Goal: Information Seeking & Learning: Learn about a topic

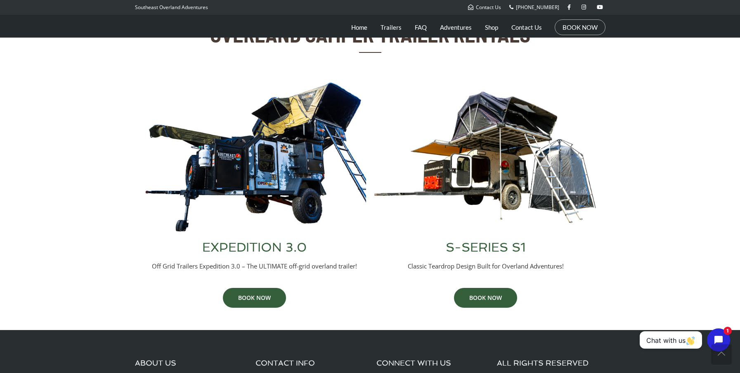
scroll to position [300, 0]
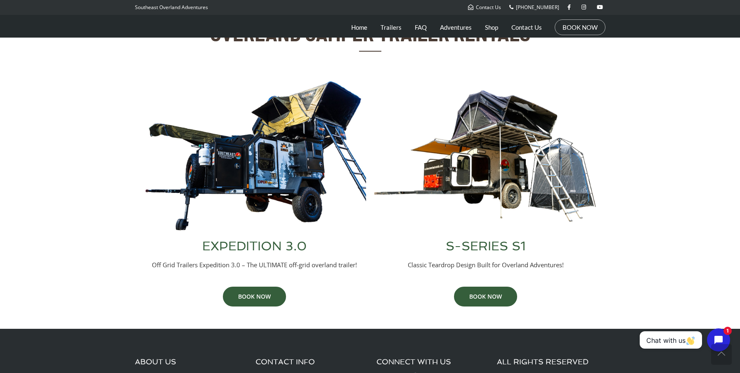
click at [515, 161] on img at bounding box center [486, 156] width 223 height 152
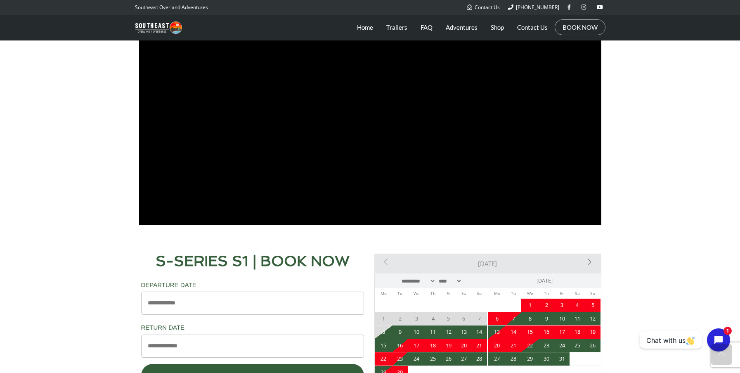
scroll to position [529, 0]
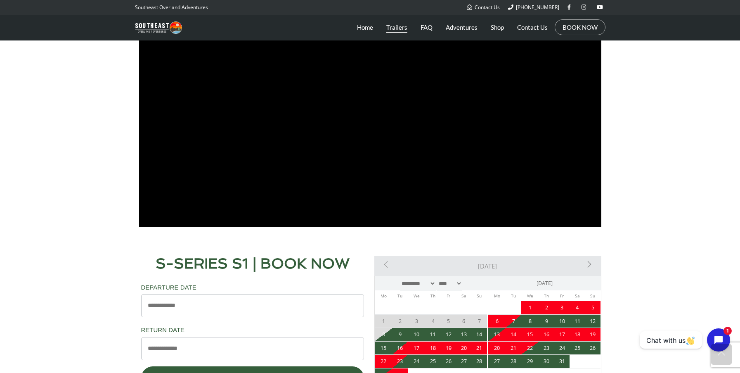
click at [399, 28] on link "Trailers" at bounding box center [397, 27] width 21 height 21
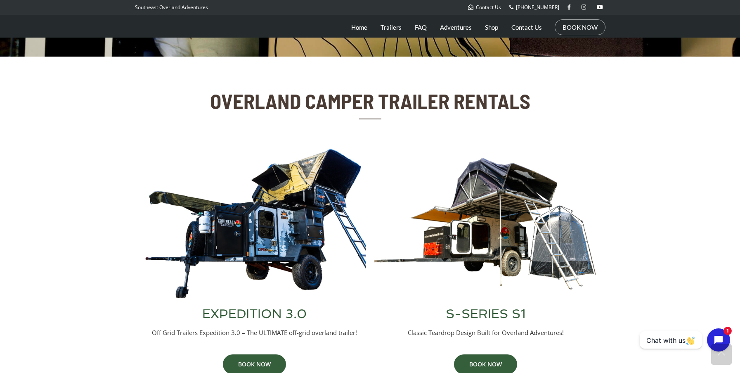
scroll to position [233, 0]
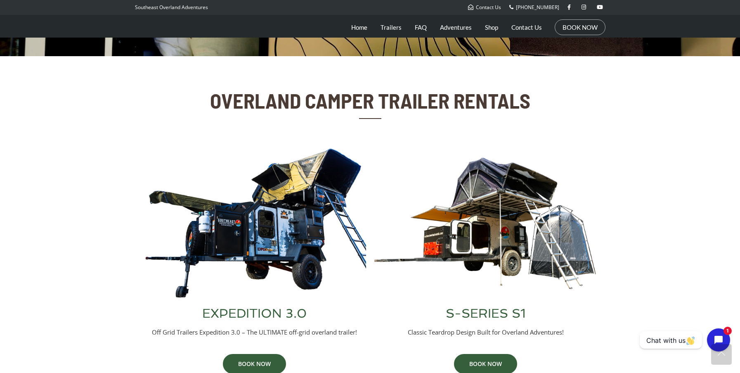
click at [301, 198] on img at bounding box center [254, 223] width 223 height 152
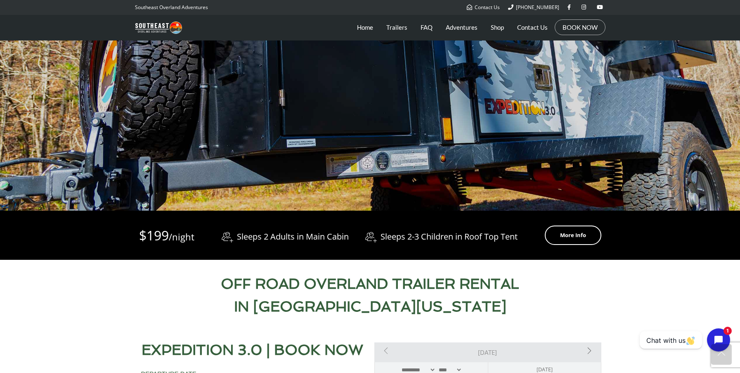
scroll to position [166, 0]
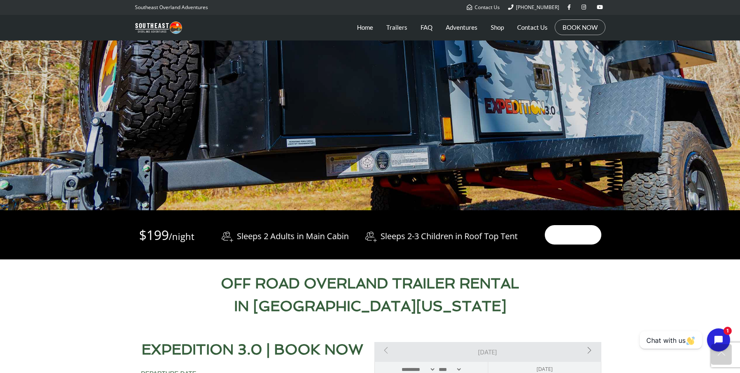
click at [559, 234] on link "More Info" at bounding box center [573, 234] width 57 height 19
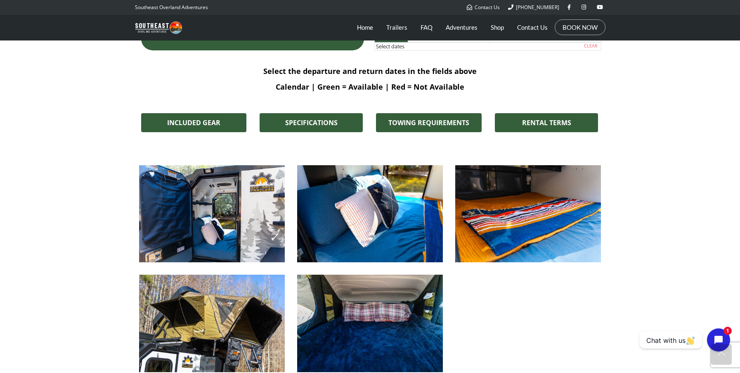
scroll to position [592, 0]
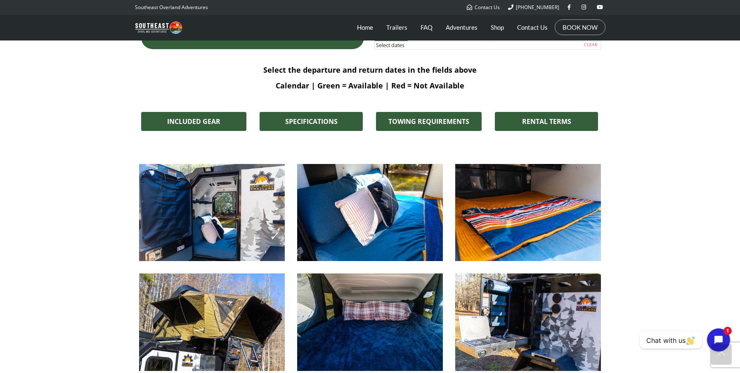
click at [235, 210] on img at bounding box center [212, 212] width 146 height 97
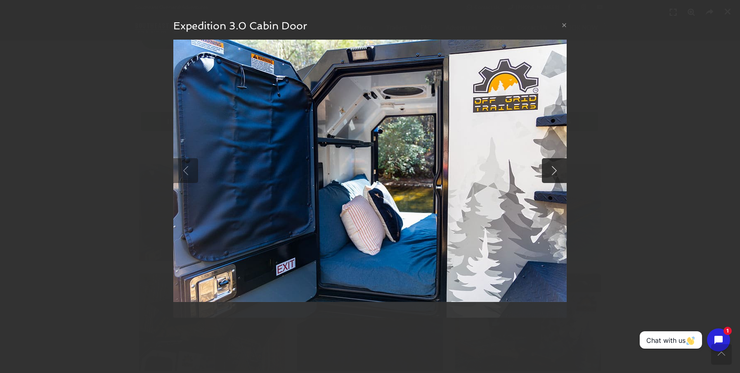
click at [558, 172] on link at bounding box center [554, 170] width 25 height 25
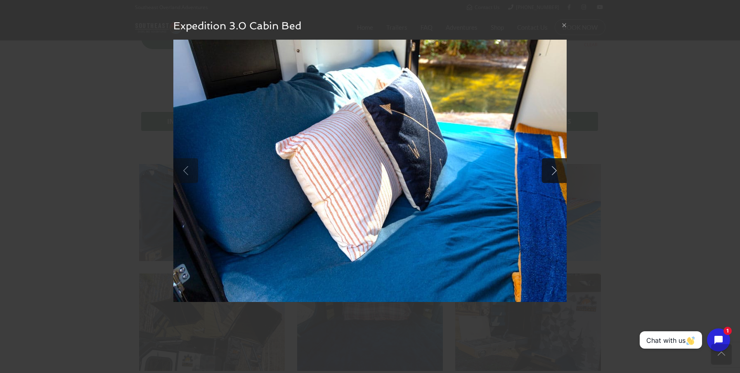
click at [558, 172] on link at bounding box center [554, 170] width 25 height 25
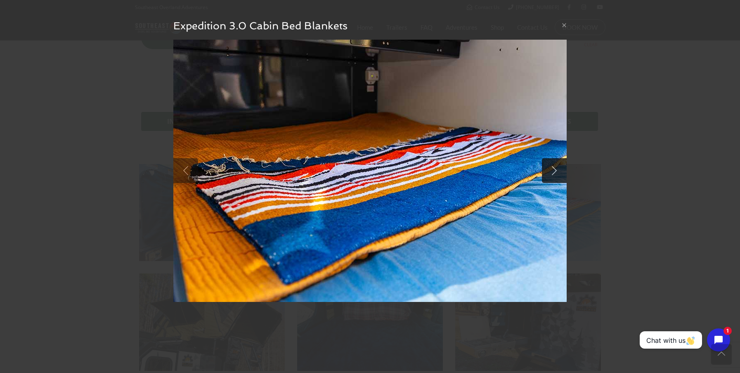
click at [558, 172] on link at bounding box center [554, 170] width 25 height 25
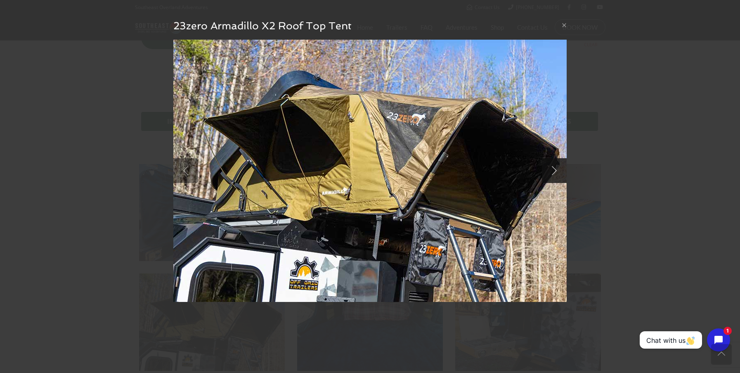
click at [558, 172] on link at bounding box center [554, 170] width 25 height 25
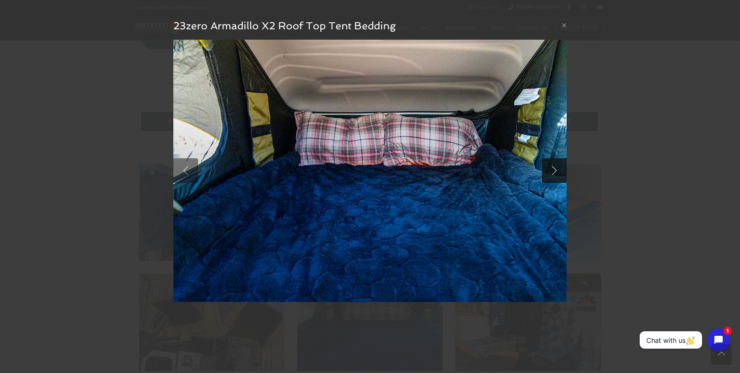
click at [558, 172] on link at bounding box center [554, 170] width 25 height 25
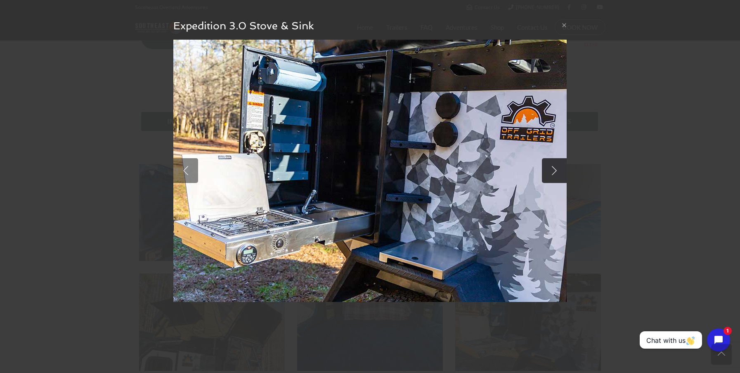
click at [558, 172] on link at bounding box center [554, 170] width 25 height 25
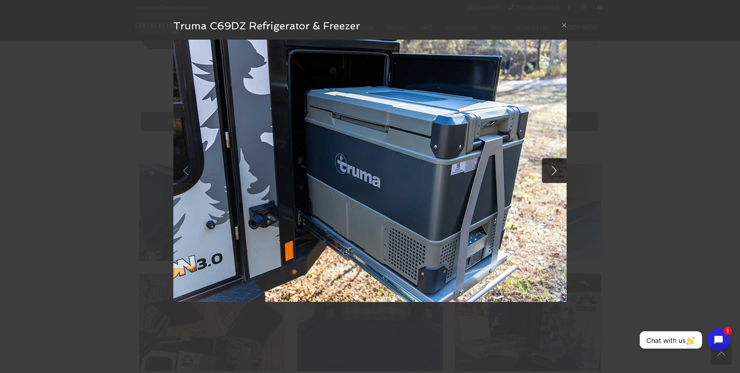
click at [558, 172] on link at bounding box center [554, 170] width 25 height 25
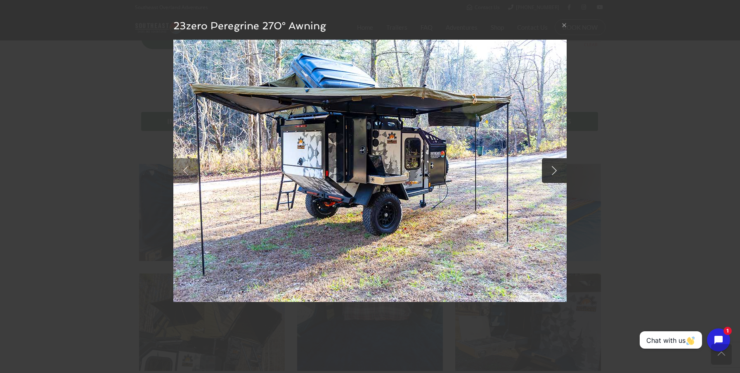
click at [558, 172] on link at bounding box center [554, 170] width 25 height 25
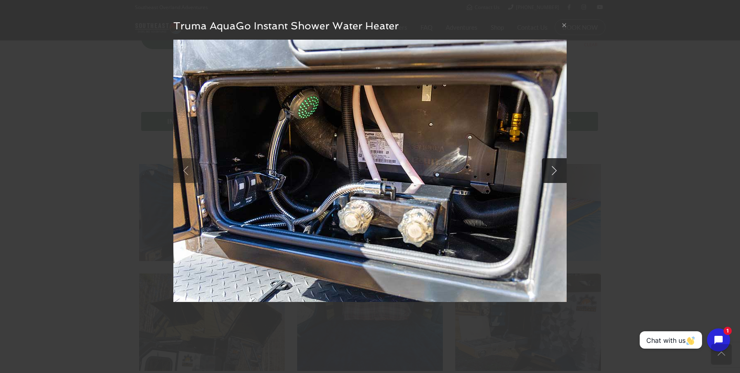
click at [558, 172] on link at bounding box center [554, 170] width 25 height 25
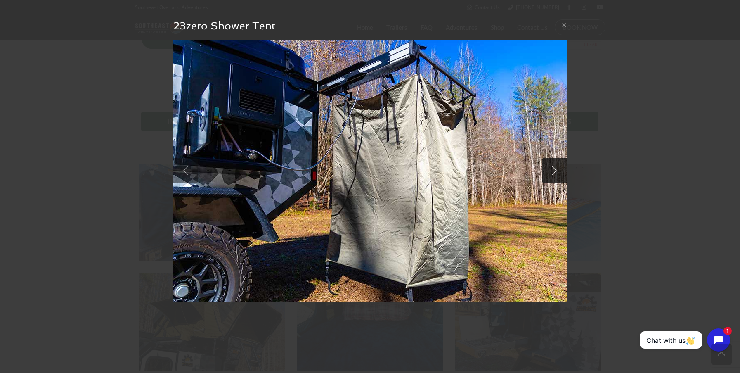
click at [558, 172] on link at bounding box center [554, 170] width 25 height 25
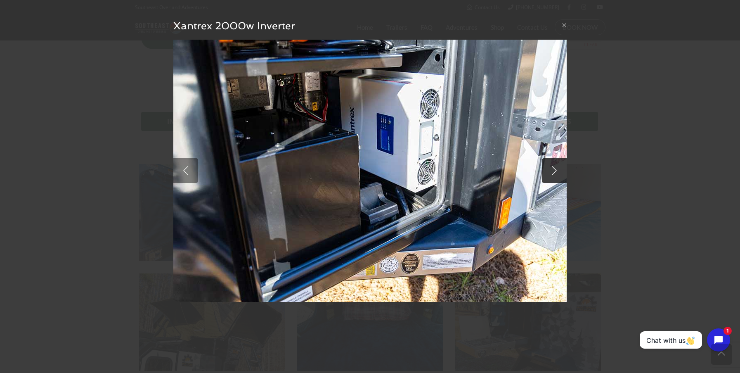
click at [558, 172] on link at bounding box center [554, 170] width 25 height 25
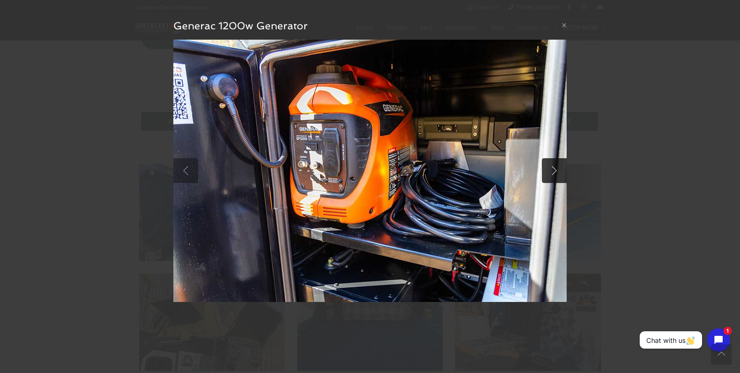
click at [558, 172] on link at bounding box center [554, 170] width 25 height 25
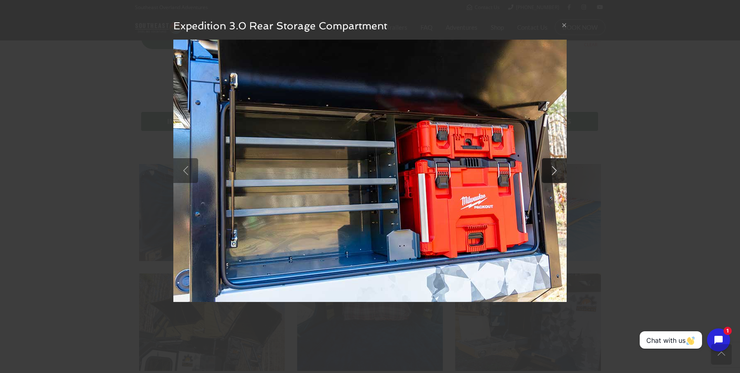
click at [558, 172] on link at bounding box center [554, 170] width 25 height 25
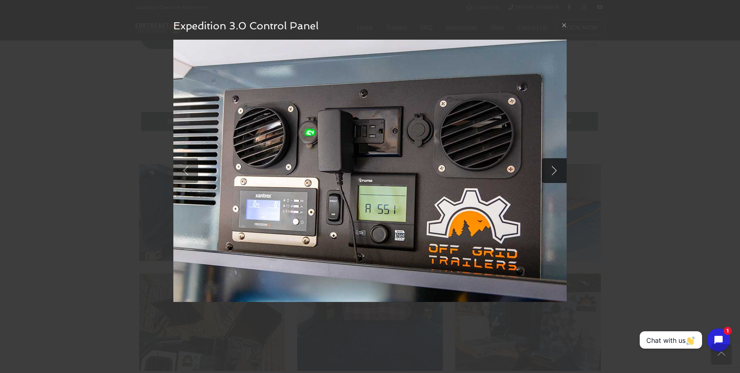
click at [558, 172] on link at bounding box center [554, 170] width 25 height 25
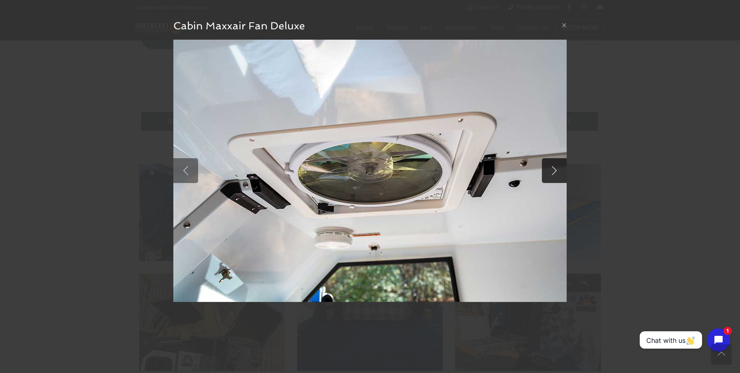
click at [555, 170] on link at bounding box center [554, 170] width 25 height 25
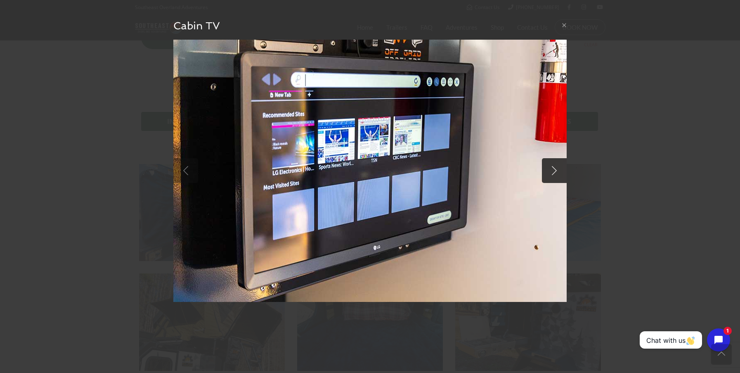
click at [555, 170] on link at bounding box center [554, 170] width 25 height 25
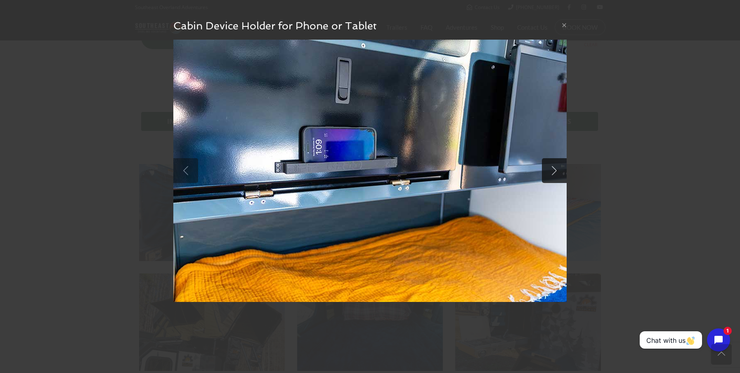
click at [555, 170] on link at bounding box center [554, 170] width 25 height 25
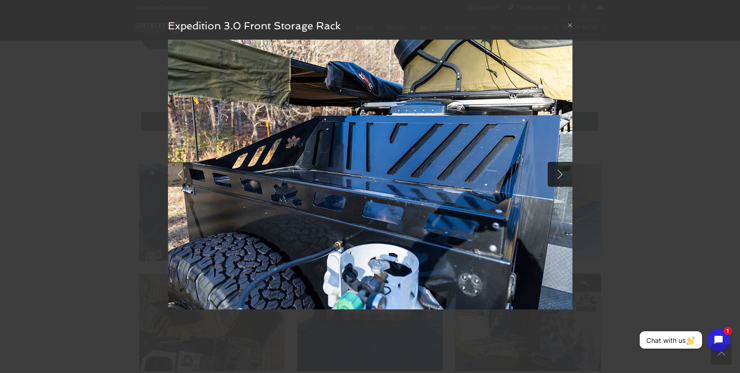
click at [559, 177] on link at bounding box center [560, 174] width 25 height 25
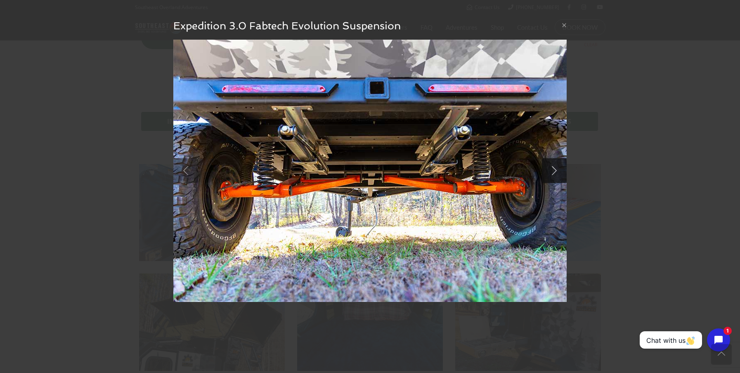
click at [559, 177] on link at bounding box center [554, 170] width 25 height 25
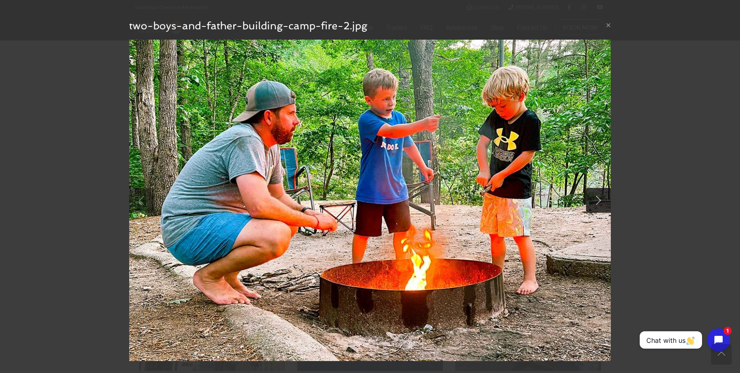
click at [559, 177] on img at bounding box center [370, 200] width 482 height 321
click at [600, 199] on link at bounding box center [598, 200] width 25 height 25
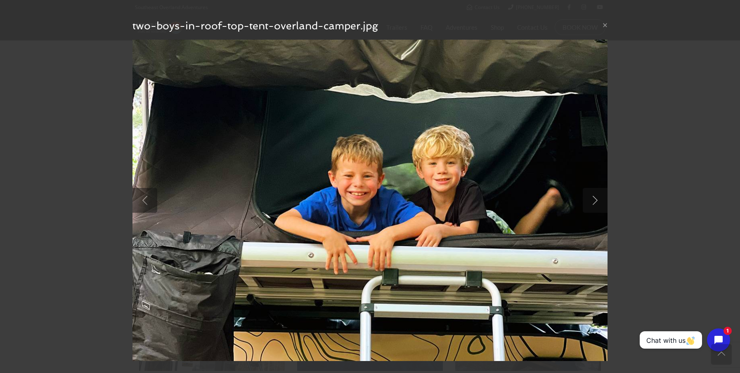
click at [596, 200] on link at bounding box center [595, 200] width 25 height 25
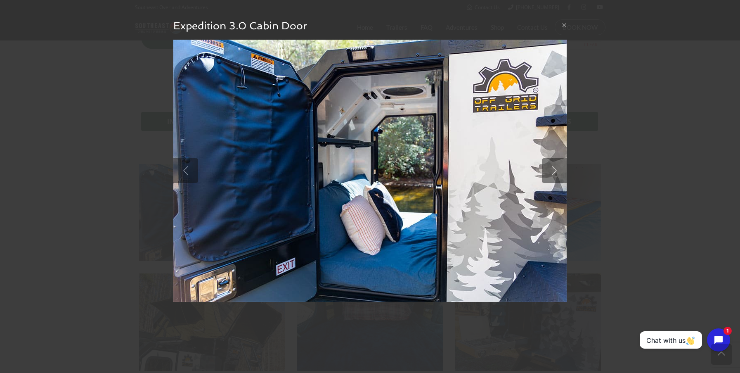
click at [674, 39] on div "× Expedition 3.0 Cabin Door null" at bounding box center [370, 186] width 740 height 373
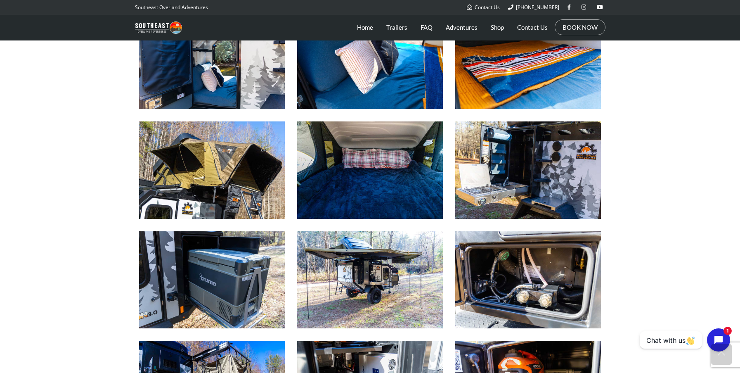
scroll to position [744, 0]
click at [237, 196] on img at bounding box center [212, 169] width 146 height 97
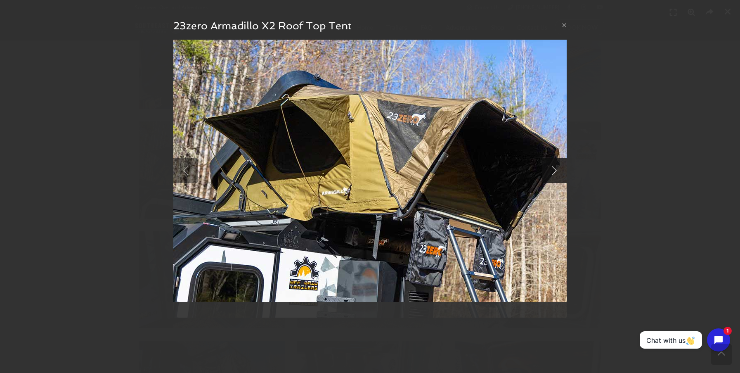
click at [558, 172] on link at bounding box center [554, 170] width 25 height 25
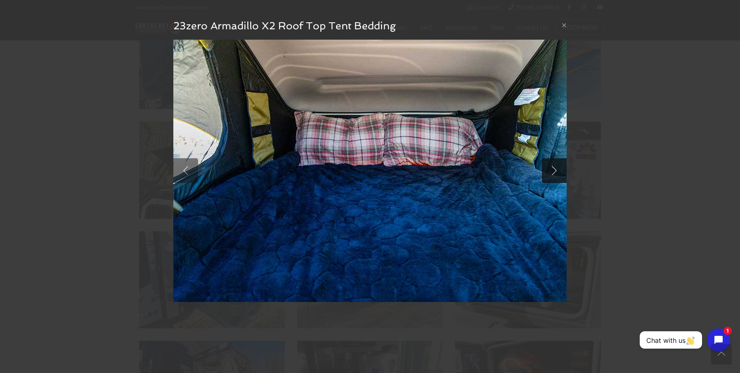
click at [558, 172] on link at bounding box center [554, 170] width 25 height 25
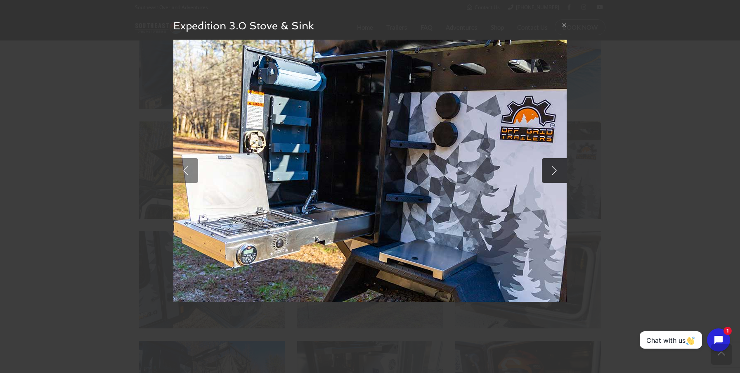
click at [558, 172] on link at bounding box center [554, 170] width 25 height 25
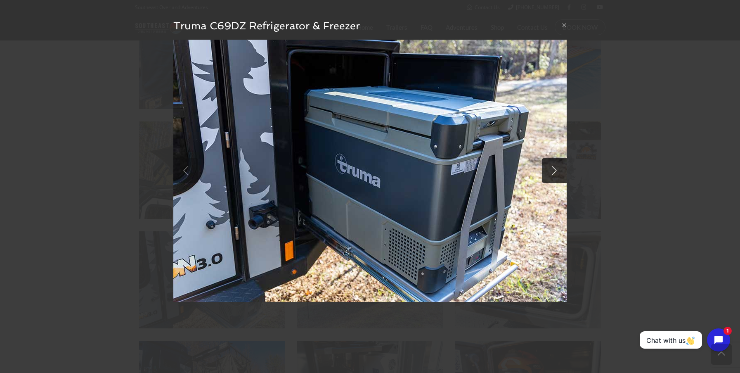
click at [558, 172] on link at bounding box center [554, 170] width 25 height 25
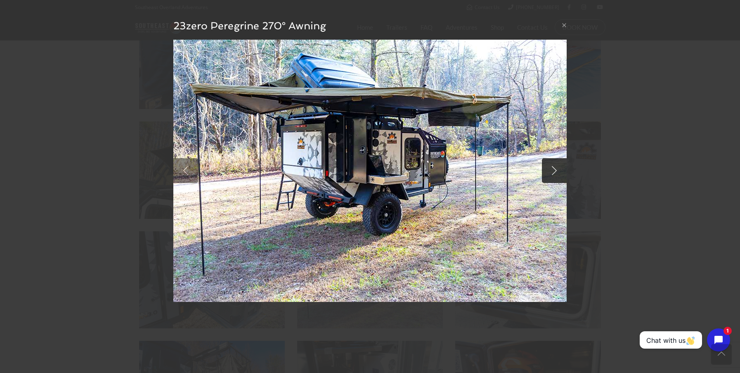
click at [558, 172] on link at bounding box center [554, 170] width 25 height 25
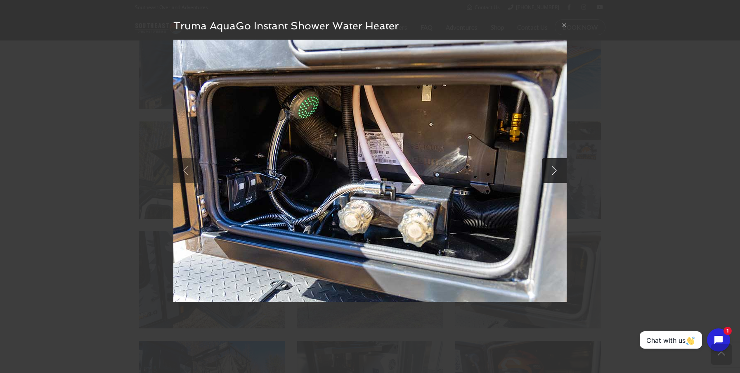
click at [558, 172] on link at bounding box center [554, 170] width 25 height 25
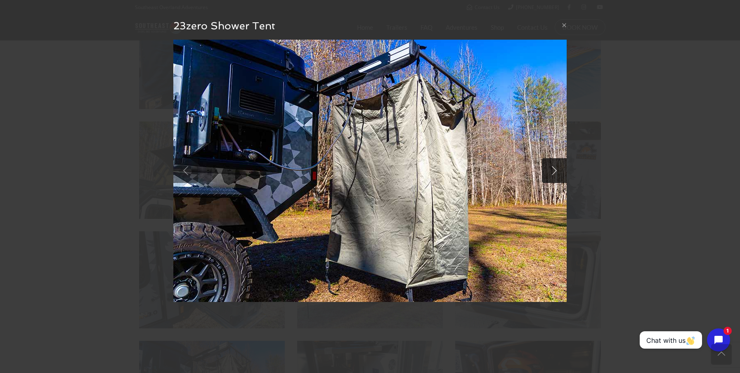
click at [558, 172] on link at bounding box center [554, 170] width 25 height 25
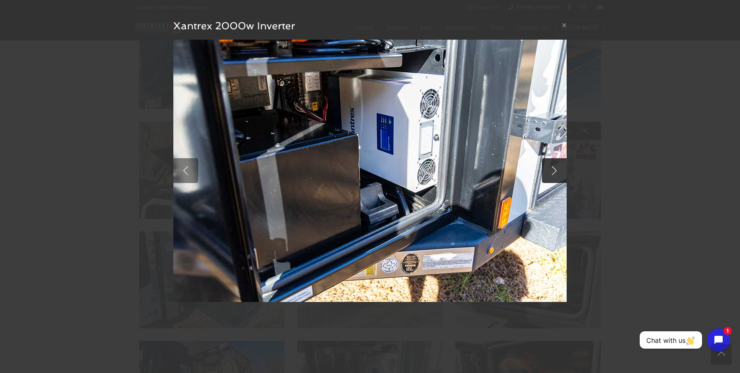
click at [558, 172] on link at bounding box center [554, 170] width 25 height 25
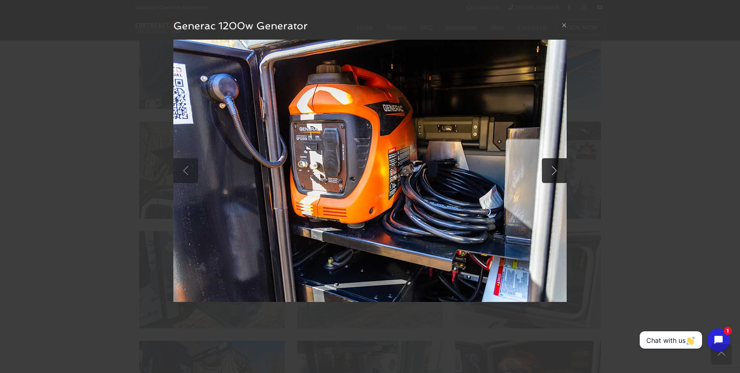
click at [558, 172] on link at bounding box center [554, 170] width 25 height 25
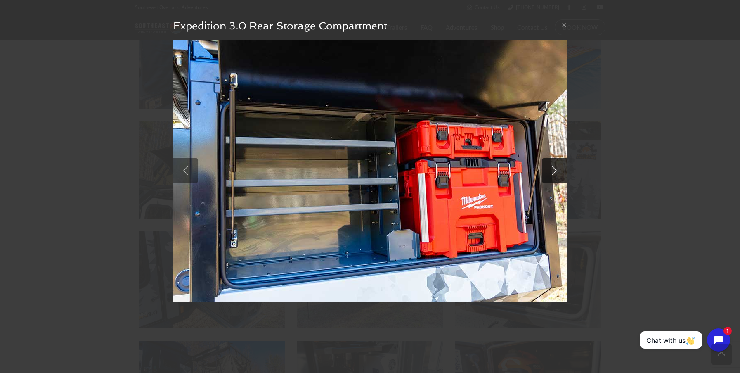
click at [558, 172] on link at bounding box center [554, 170] width 25 height 25
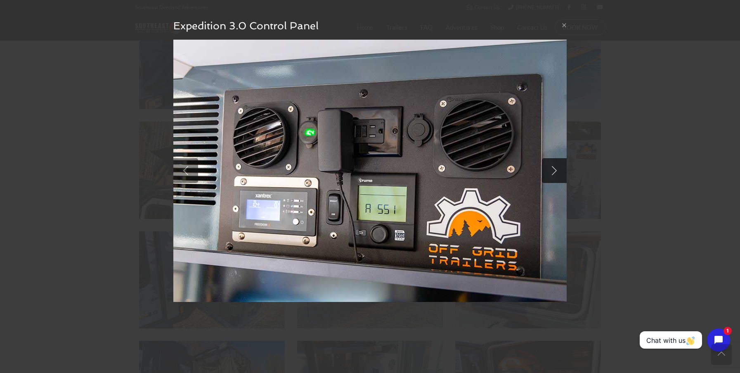
click at [558, 172] on link at bounding box center [554, 170] width 25 height 25
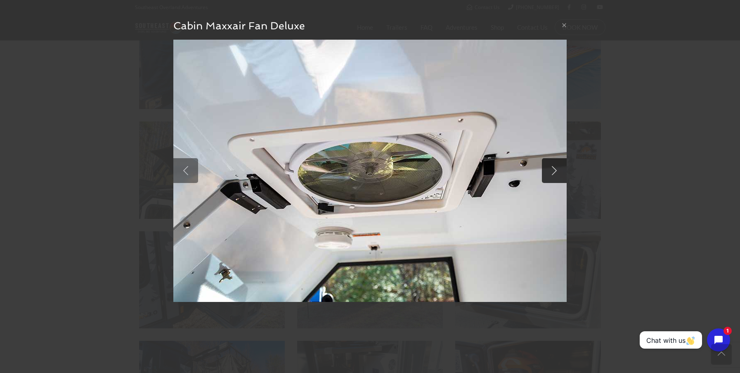
click at [558, 172] on link at bounding box center [554, 170] width 25 height 25
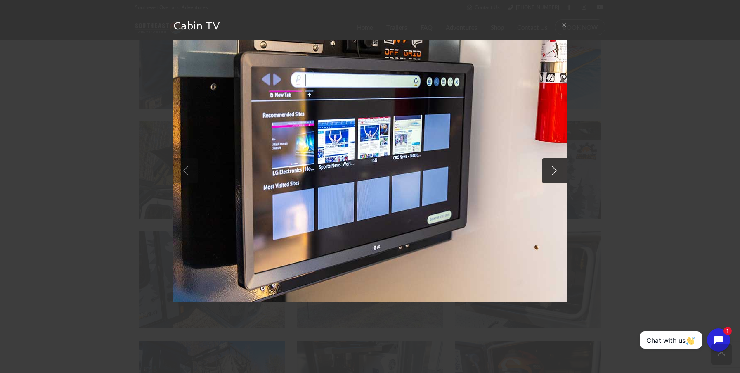
click at [558, 172] on link at bounding box center [554, 170] width 25 height 25
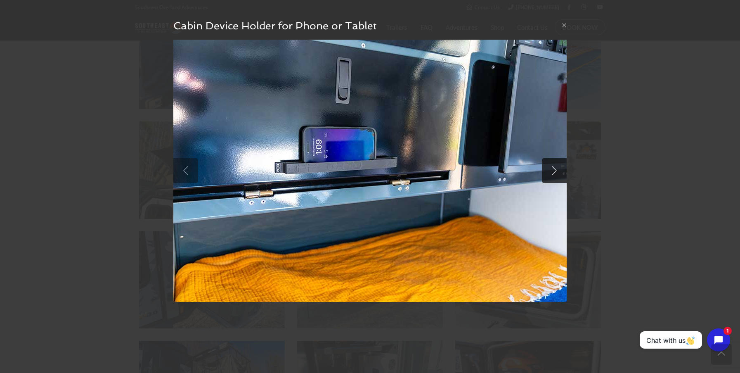
click at [558, 172] on link at bounding box center [554, 170] width 25 height 25
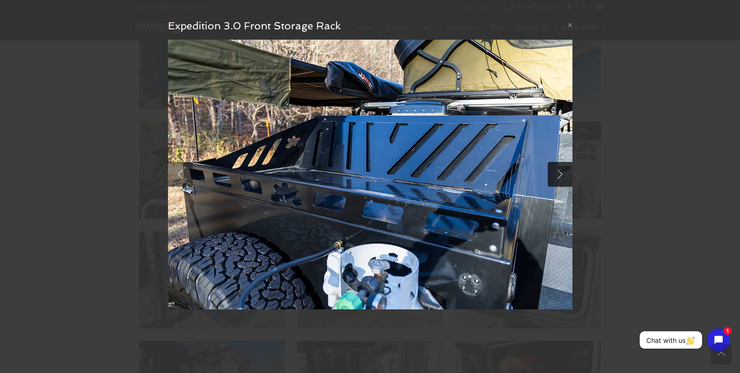
click at [558, 172] on link at bounding box center [560, 174] width 25 height 25
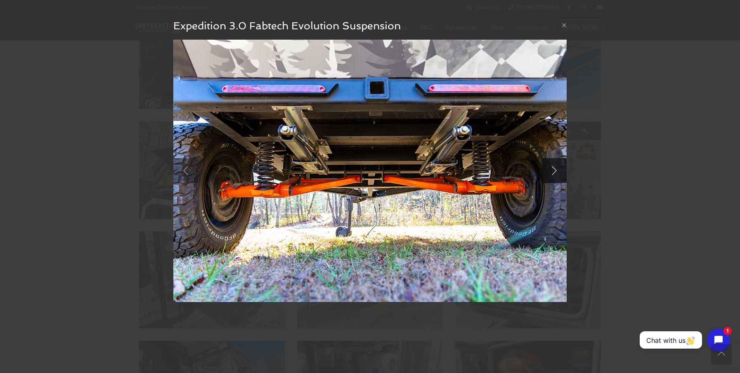
click at [558, 172] on link at bounding box center [554, 170] width 25 height 25
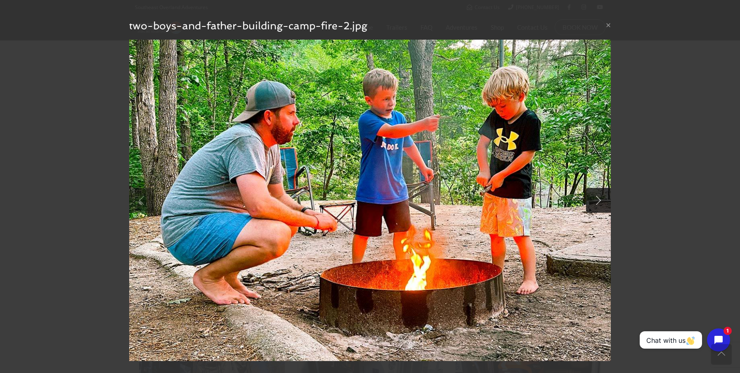
click at [558, 172] on img at bounding box center [370, 200] width 482 height 321
click at [593, 200] on link at bounding box center [598, 200] width 25 height 25
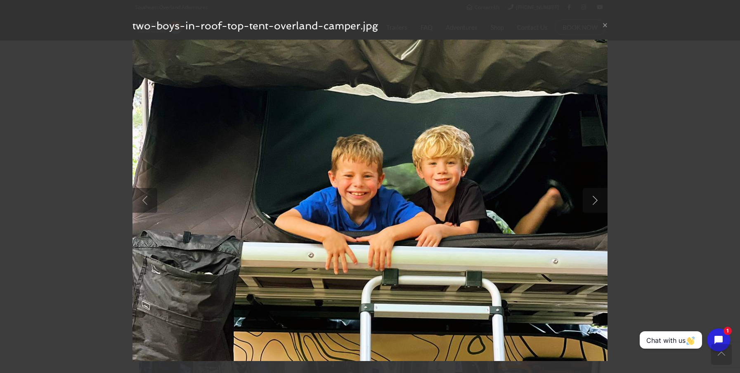
click at [593, 200] on link at bounding box center [595, 200] width 25 height 25
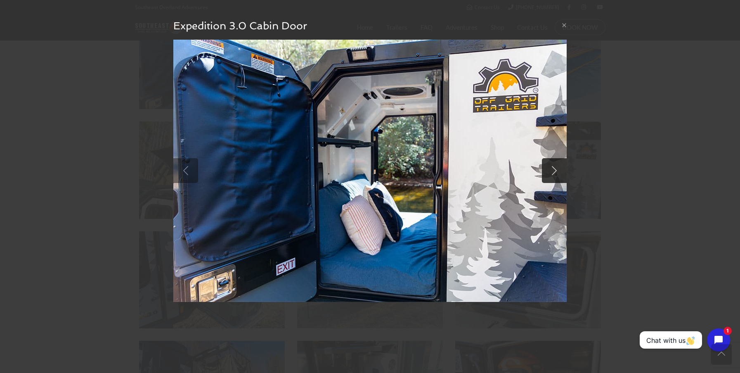
click at [593, 200] on div "× Expedition 3.0 Cabin Door null" at bounding box center [370, 186] width 740 height 373
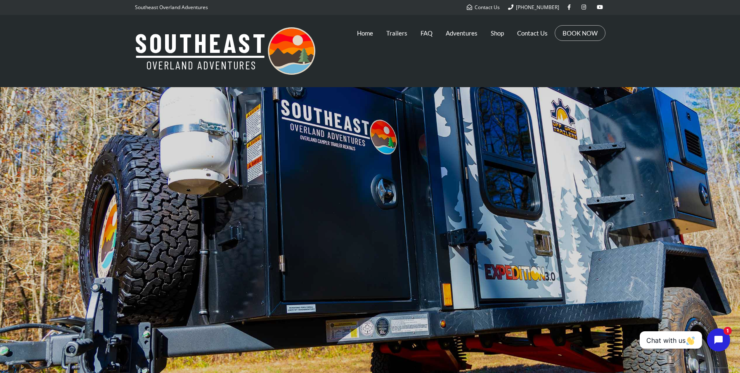
scroll to position [0, 0]
